Goal: Task Accomplishment & Management: Use online tool/utility

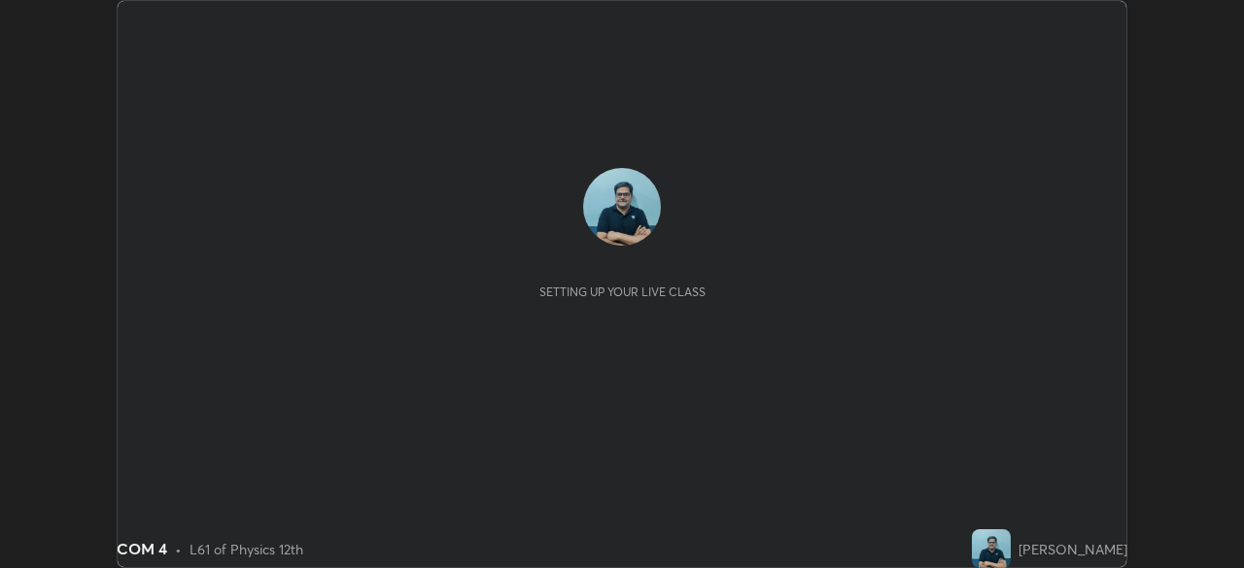
scroll to position [568, 1243]
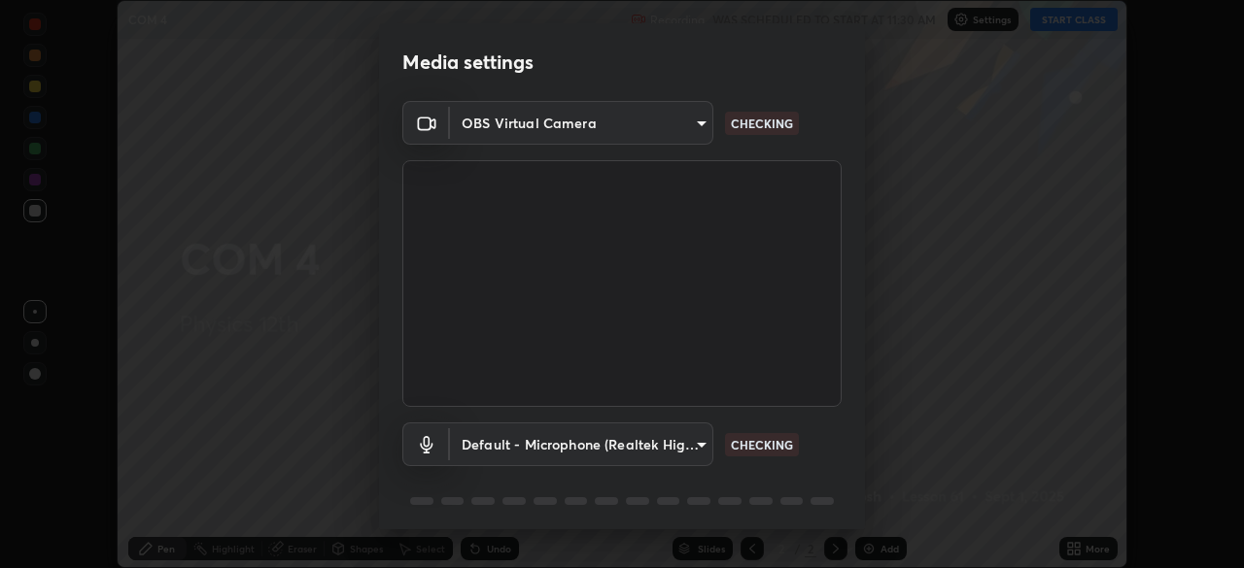
type input "85d16ec95aa84cac57c58139e5cfc4bfb0706547449b22b2f8fda69051d4463f"
type input "default"
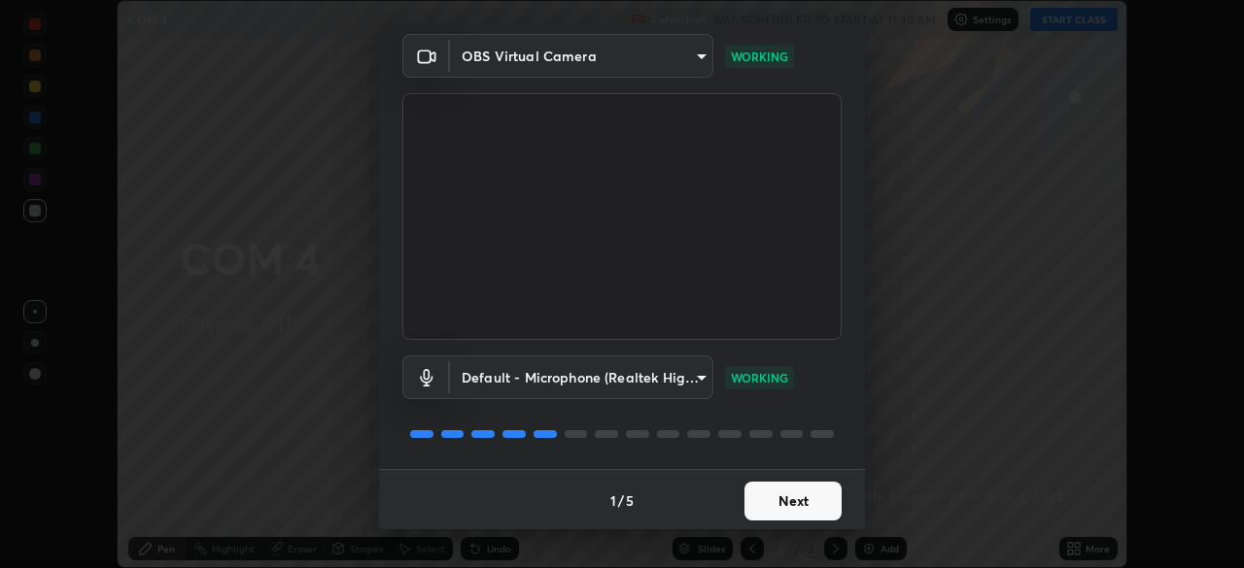
scroll to position [69, 0]
click at [802, 500] on button "Next" at bounding box center [792, 499] width 97 height 39
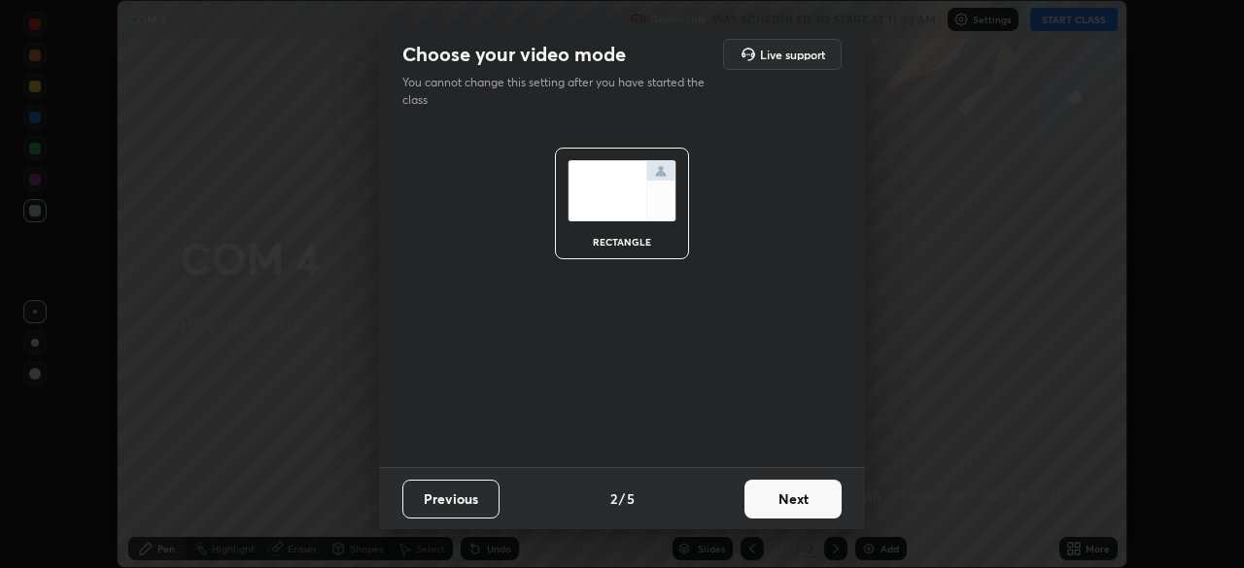
scroll to position [0, 0]
click at [802, 502] on button "Next" at bounding box center [792, 499] width 97 height 39
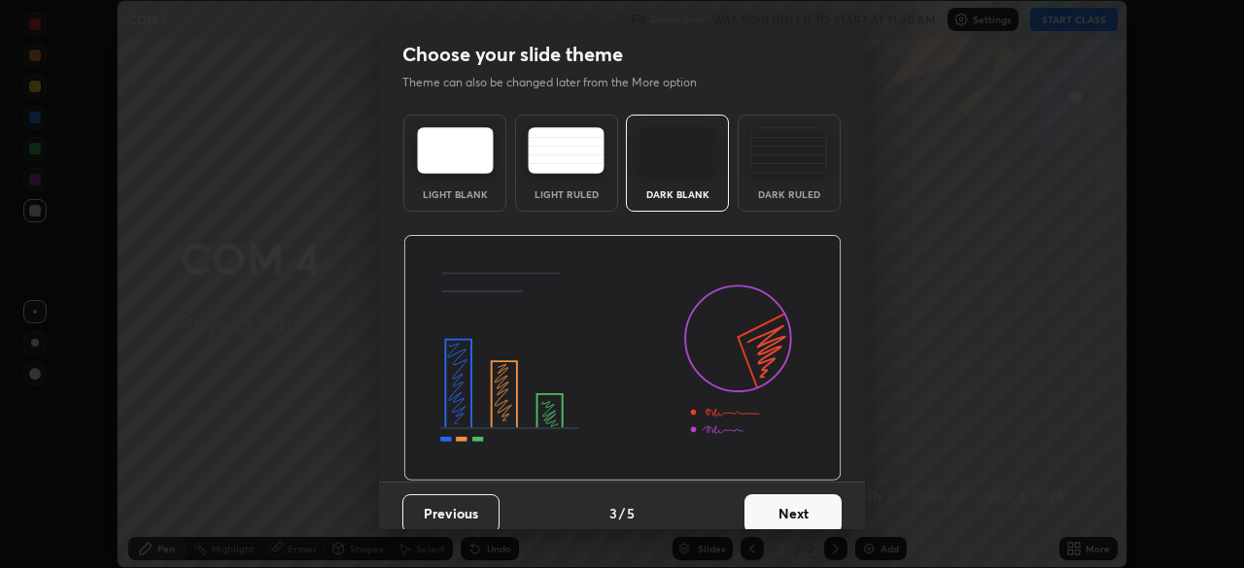
click at [808, 507] on button "Next" at bounding box center [792, 514] width 97 height 39
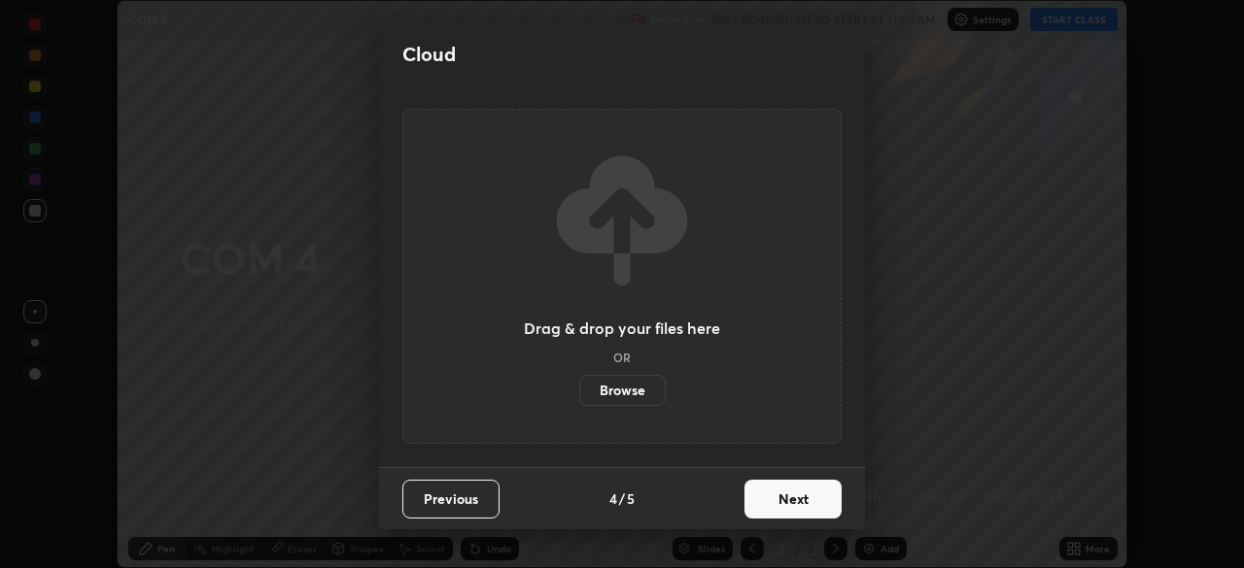
click at [813, 504] on button "Next" at bounding box center [792, 499] width 97 height 39
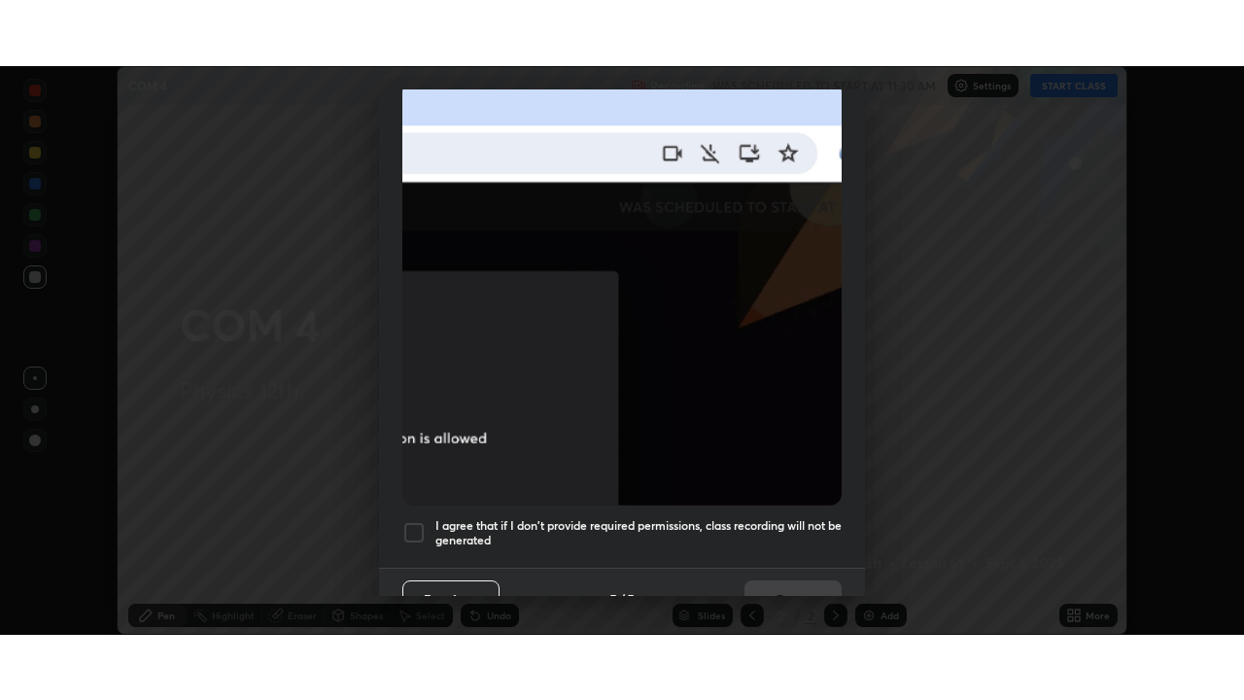
scroll to position [465, 0]
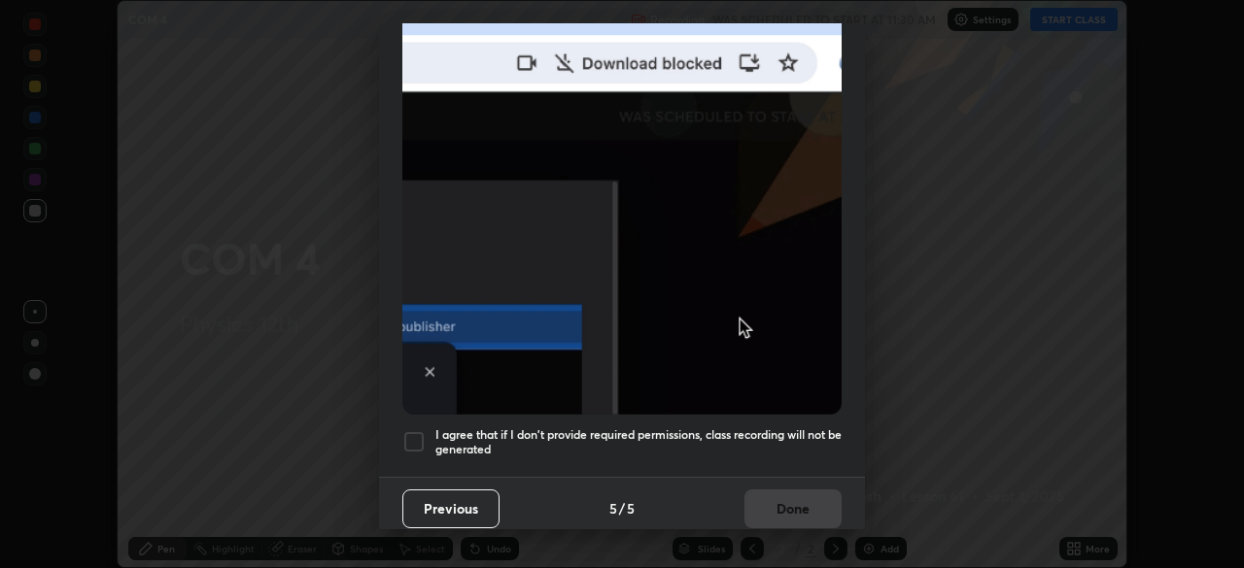
click at [419, 437] on div at bounding box center [413, 441] width 23 height 23
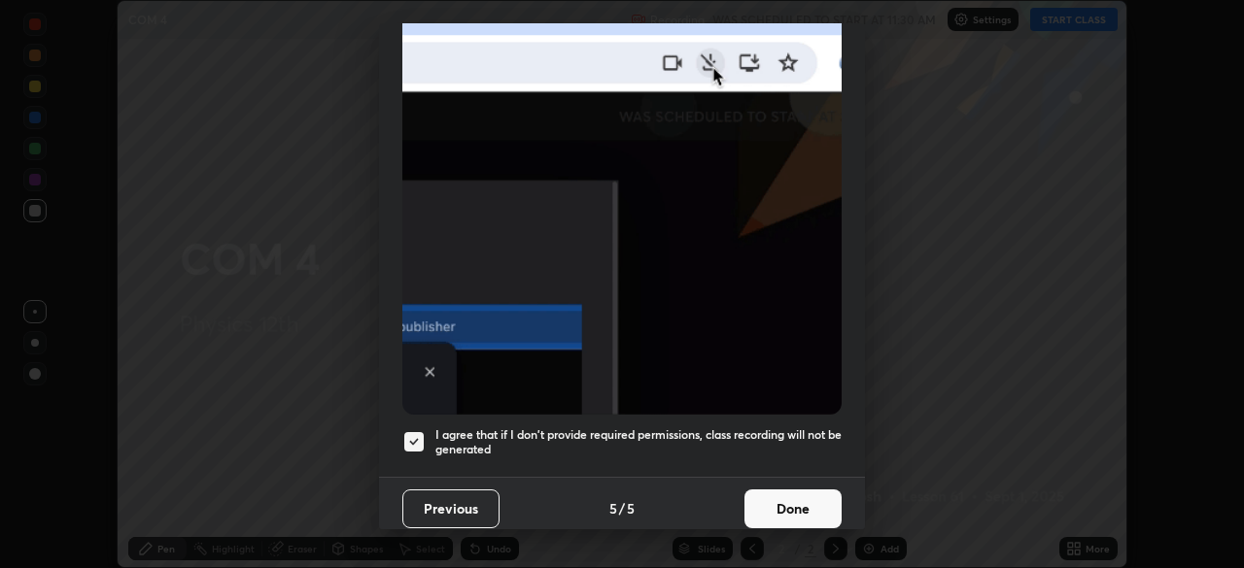
click at [802, 503] on button "Done" at bounding box center [792, 509] width 97 height 39
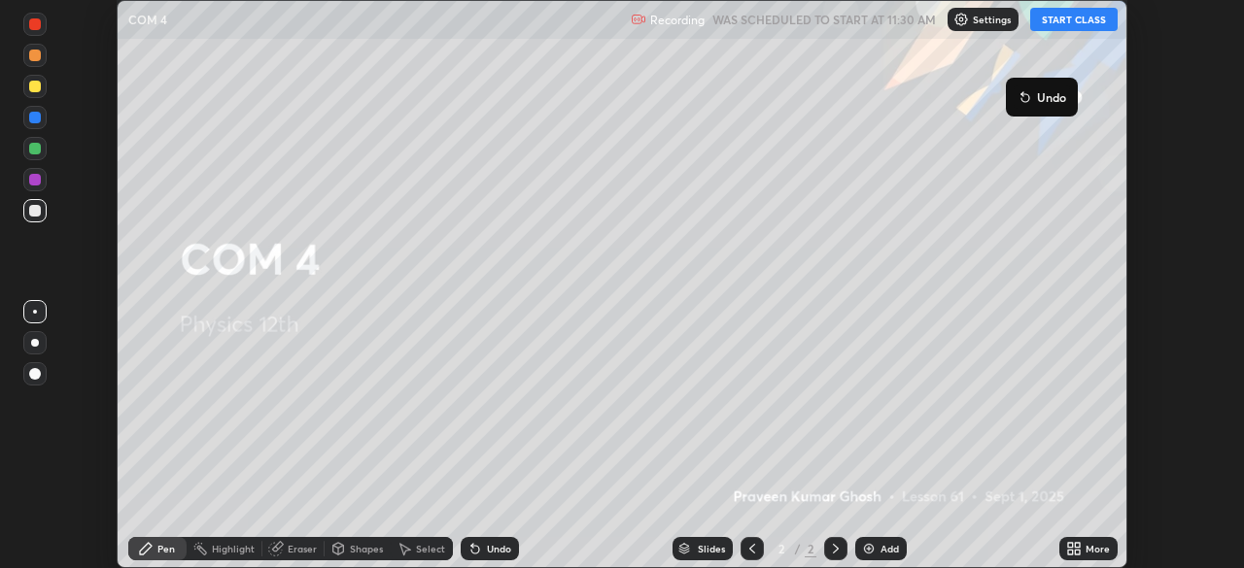
click at [1080, 26] on button "START CLASS" at bounding box center [1073, 19] width 87 height 23
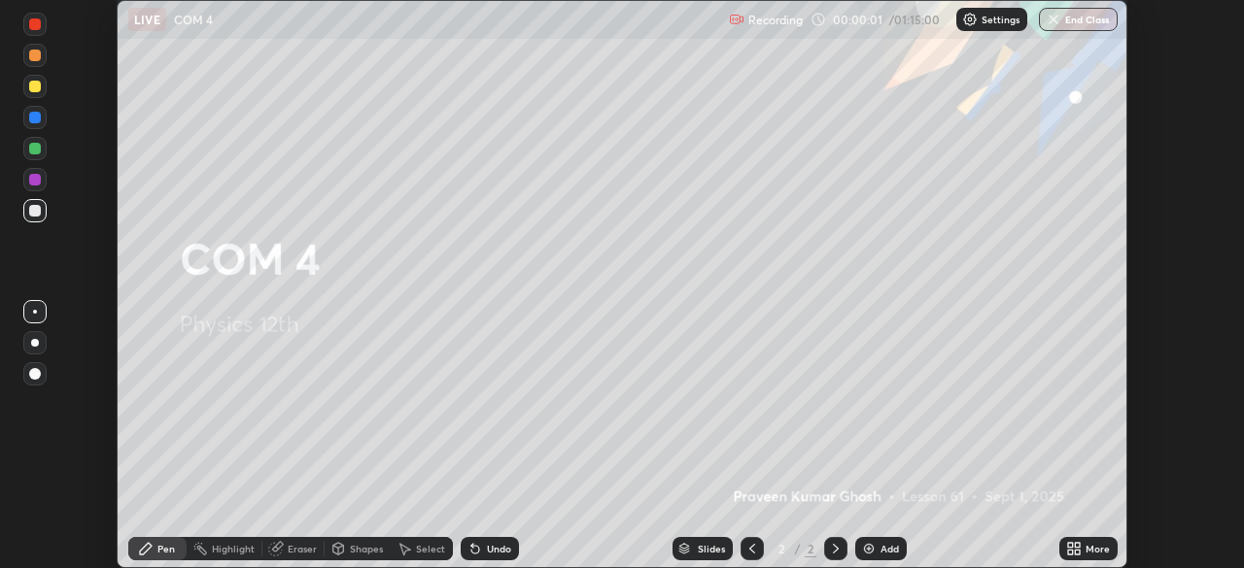
click at [1091, 545] on div "More" at bounding box center [1097, 549] width 24 height 10
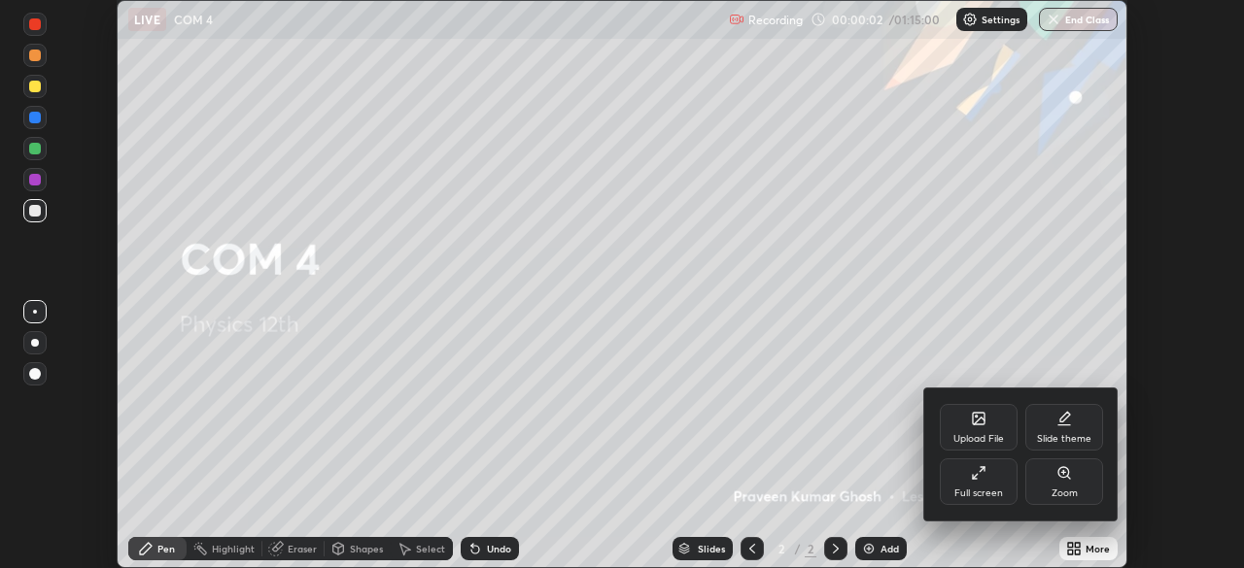
click at [987, 485] on div "Full screen" at bounding box center [979, 482] width 78 height 47
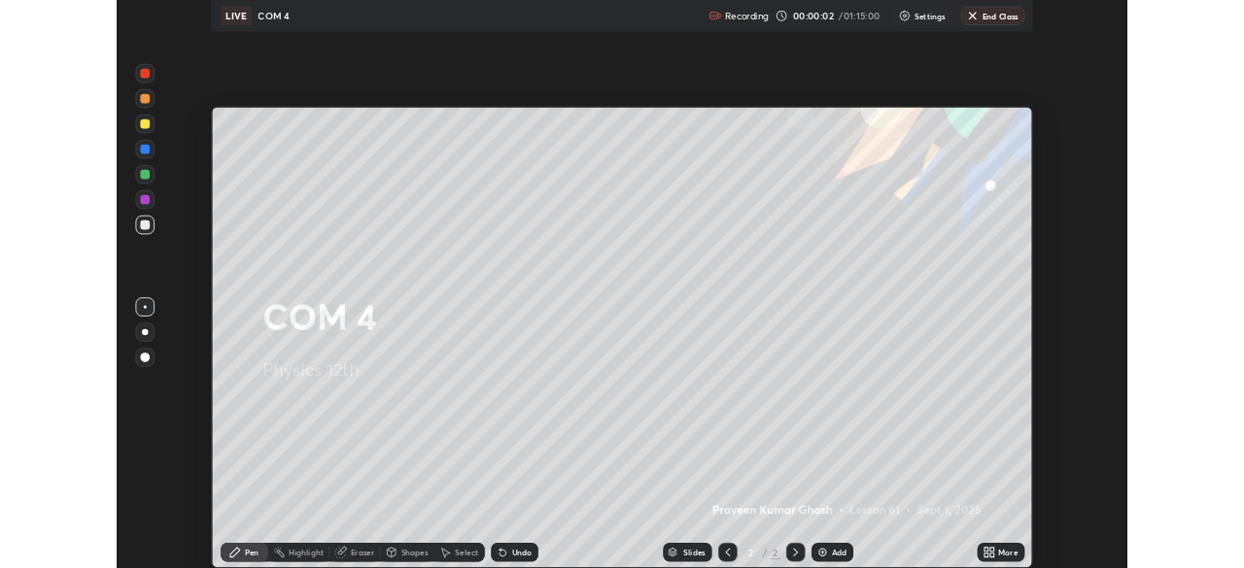
scroll to position [700, 1244]
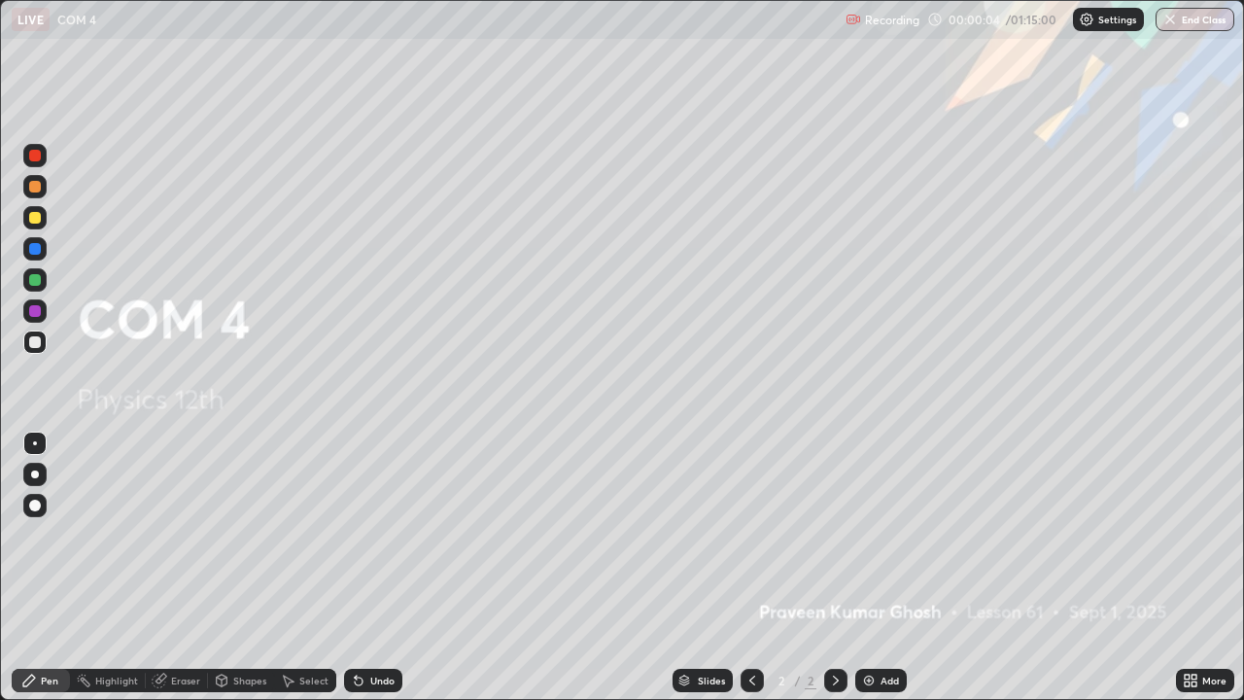
click at [892, 568] on div "Add" at bounding box center [889, 680] width 18 height 10
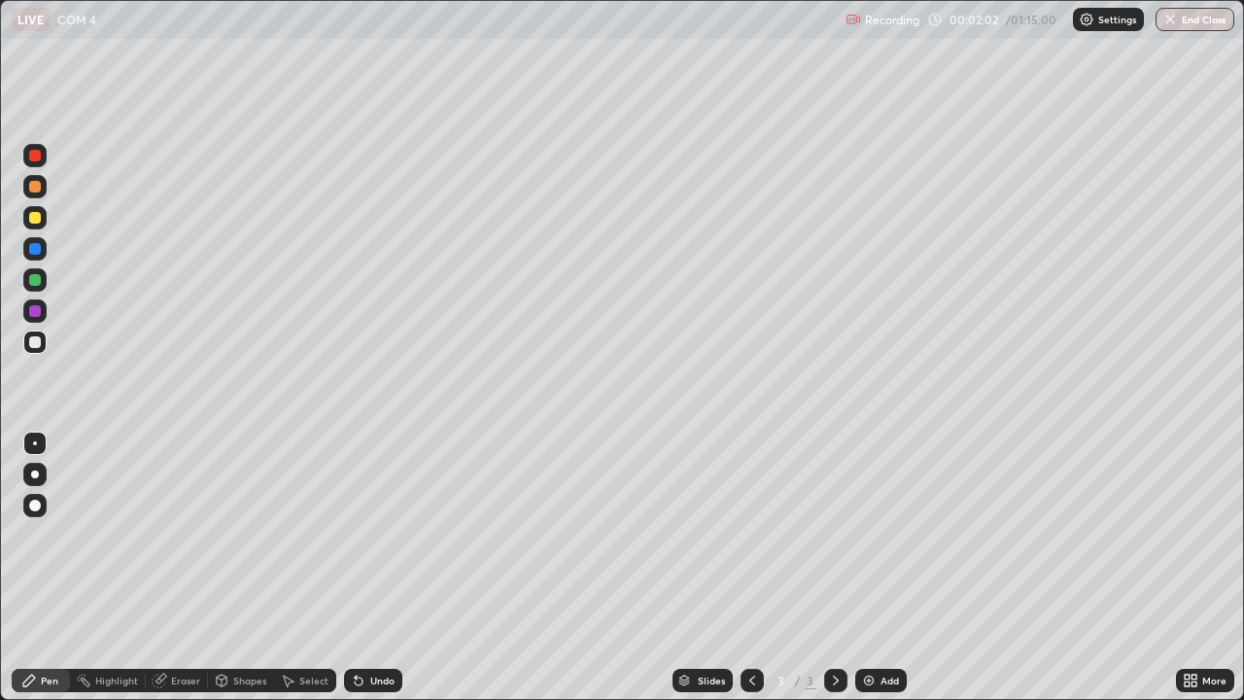
click at [191, 568] on div "Eraser" at bounding box center [185, 680] width 29 height 10
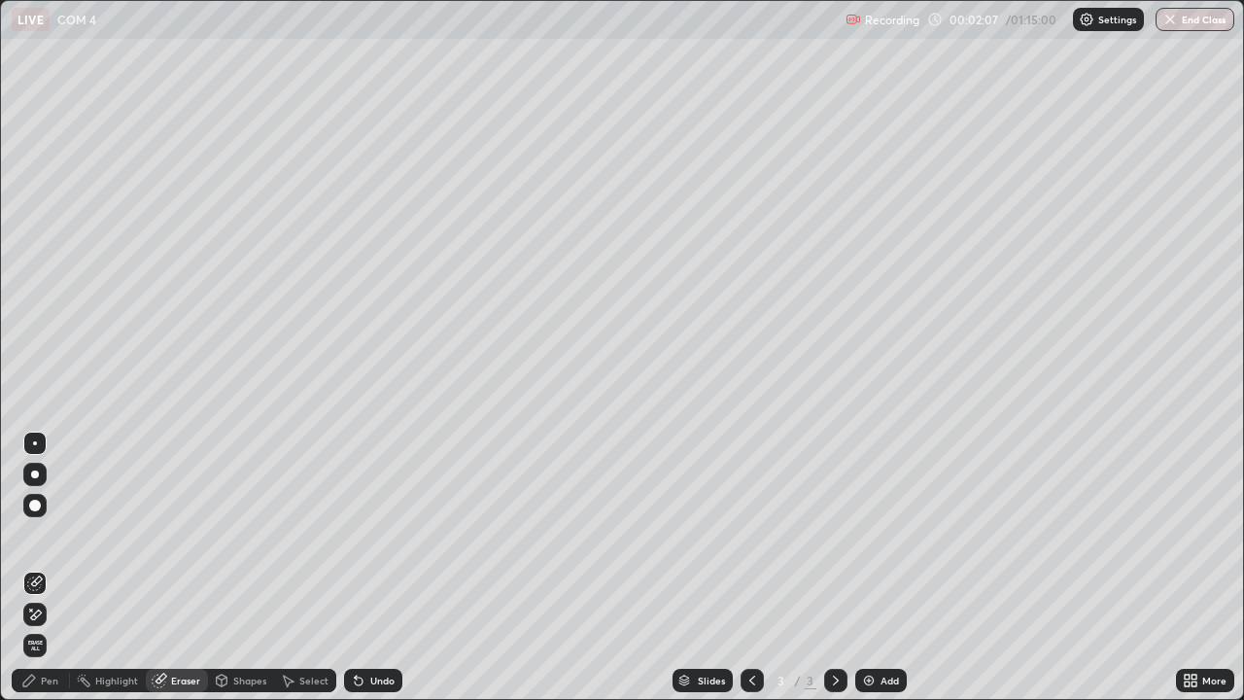
click at [78, 568] on circle at bounding box center [78, 678] width 2 height 2
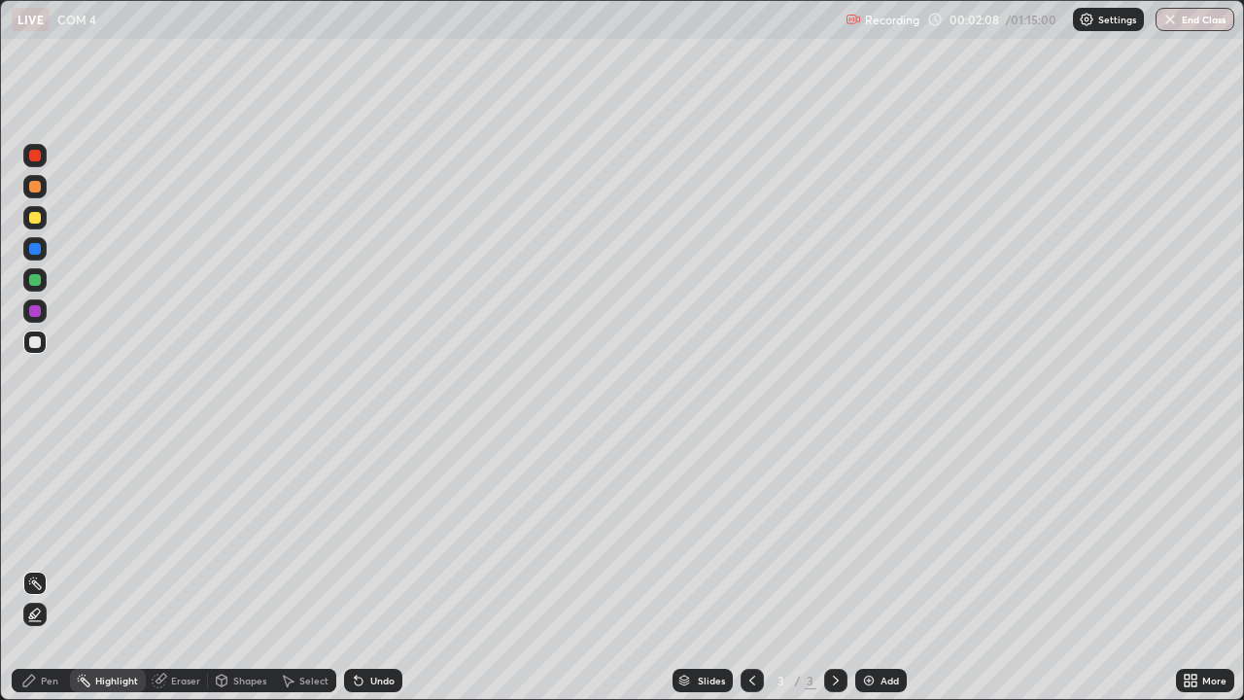
click at [50, 568] on div "Pen" at bounding box center [49, 680] width 17 height 10
click at [904, 568] on div "Add" at bounding box center [881, 680] width 52 height 23
click at [902, 568] on div "Add" at bounding box center [881, 680] width 52 height 23
click at [1209, 22] on button "End Class" at bounding box center [1194, 19] width 79 height 23
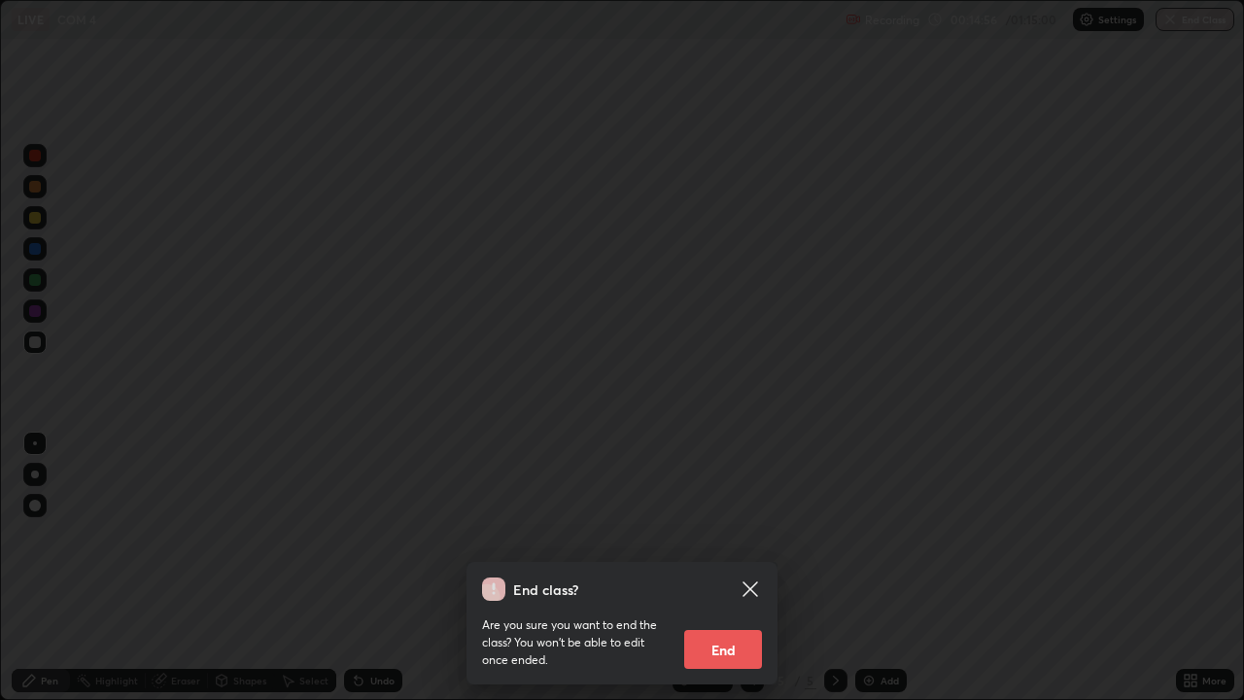
click at [734, 568] on button "End" at bounding box center [723, 649] width 78 height 39
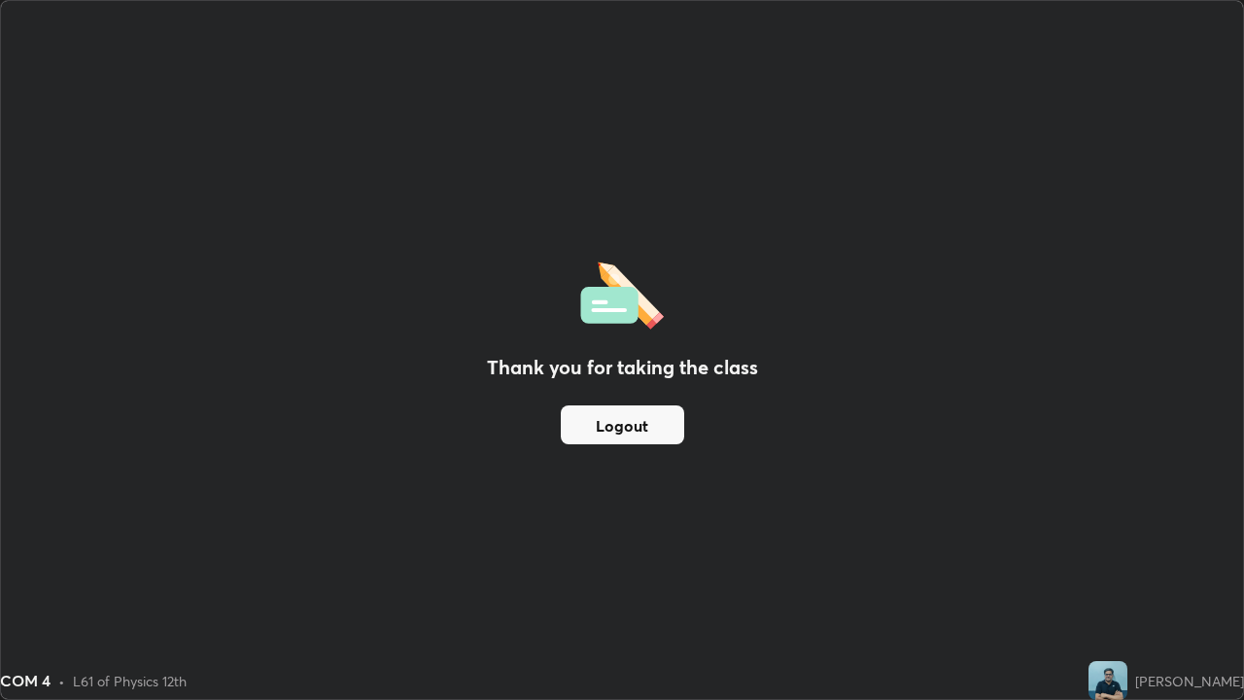
click at [1201, 568] on div "Thank you for taking the class Logout" at bounding box center [622, 350] width 1242 height 698
click at [1182, 568] on div "Thank you for taking the class Logout" at bounding box center [622, 350] width 1242 height 698
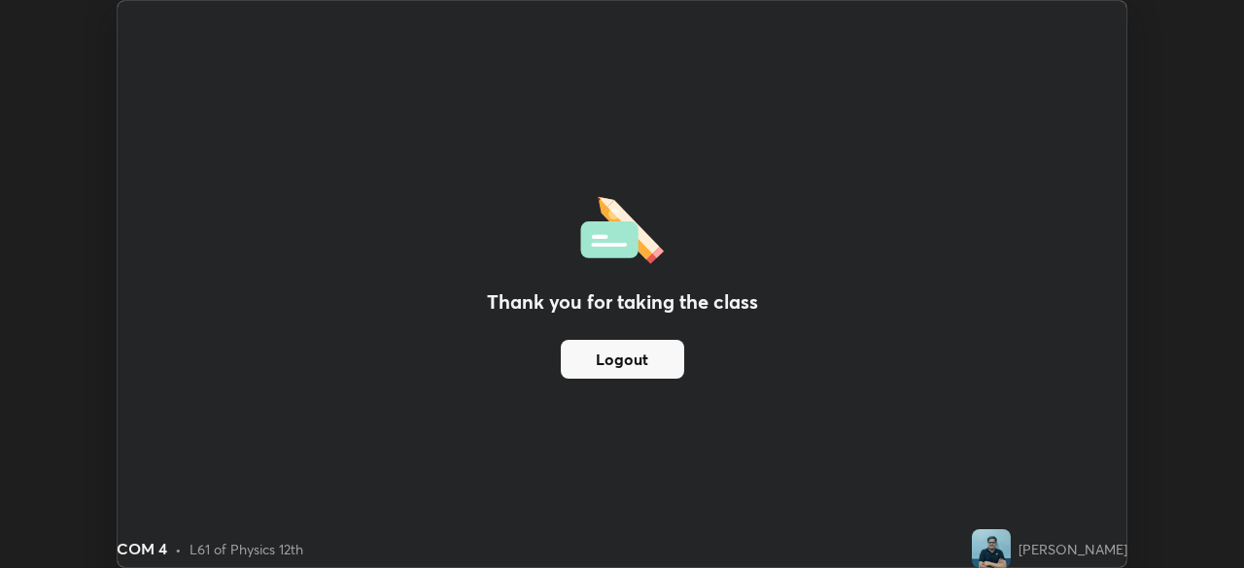
scroll to position [96607, 95932]
